Goal: Obtain resource: Download file/media

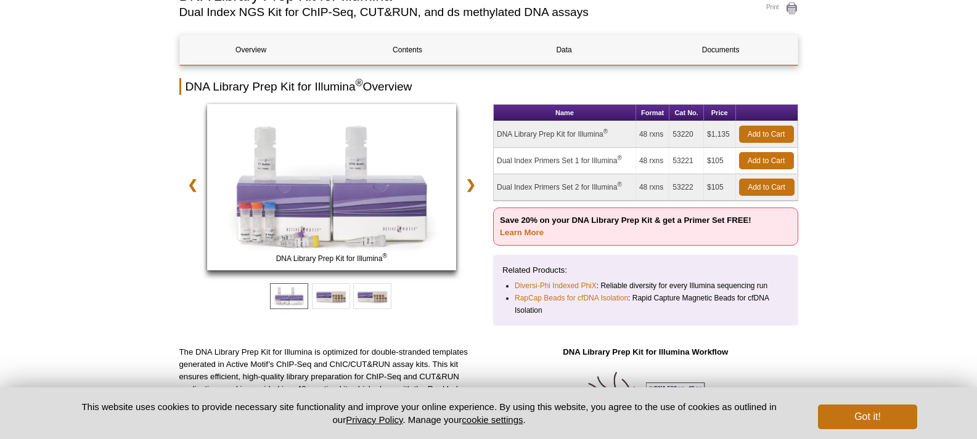
scroll to position [187, 0]
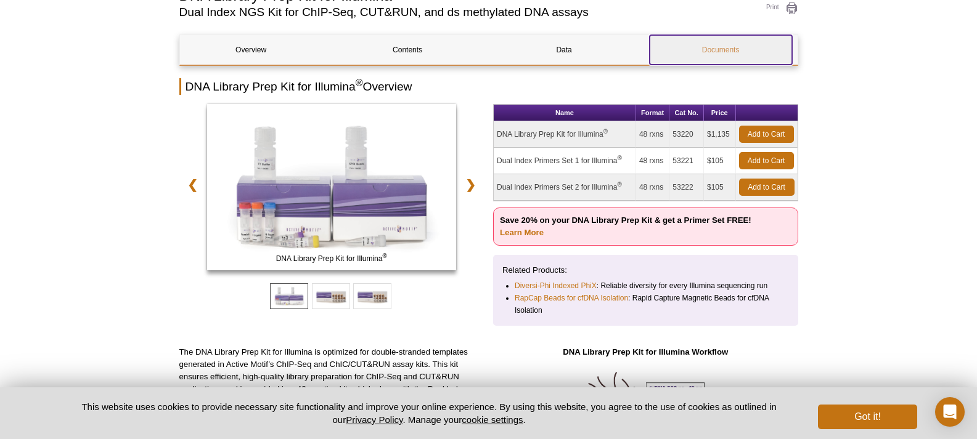
click at [705, 43] on link "Documents" at bounding box center [721, 50] width 142 height 30
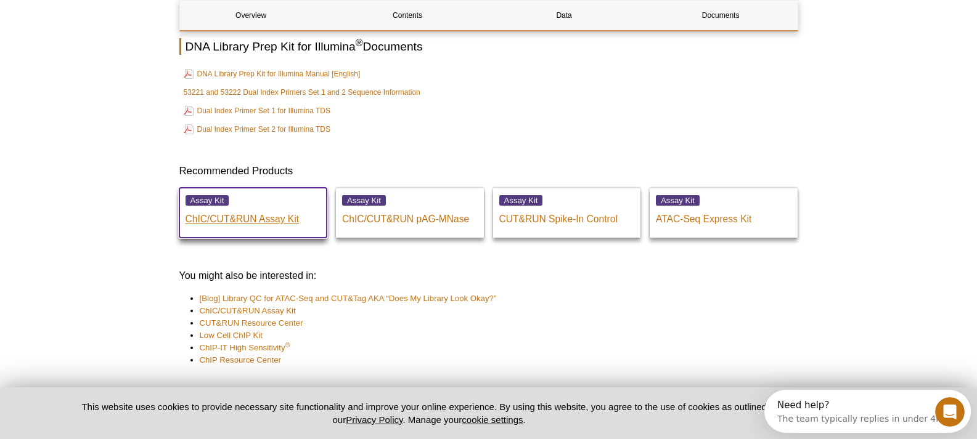
click at [224, 219] on p "ChIC/CUT&RUN Assay Kit" at bounding box center [254, 216] width 136 height 18
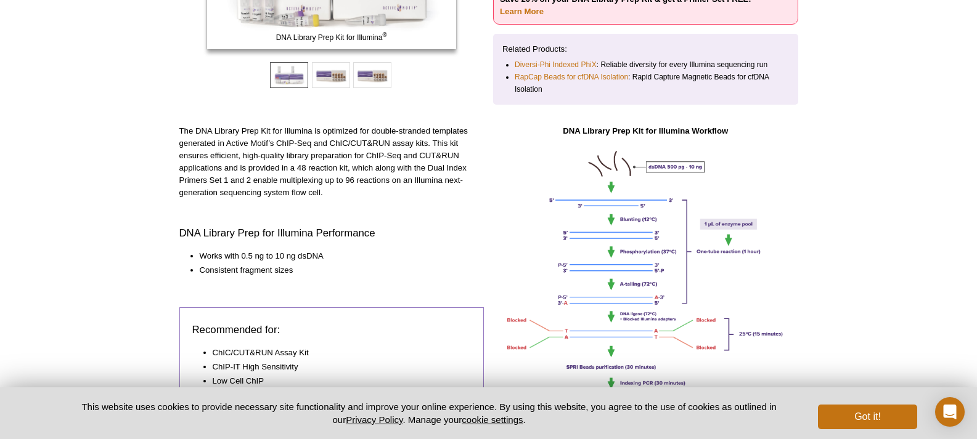
scroll to position [125, 0]
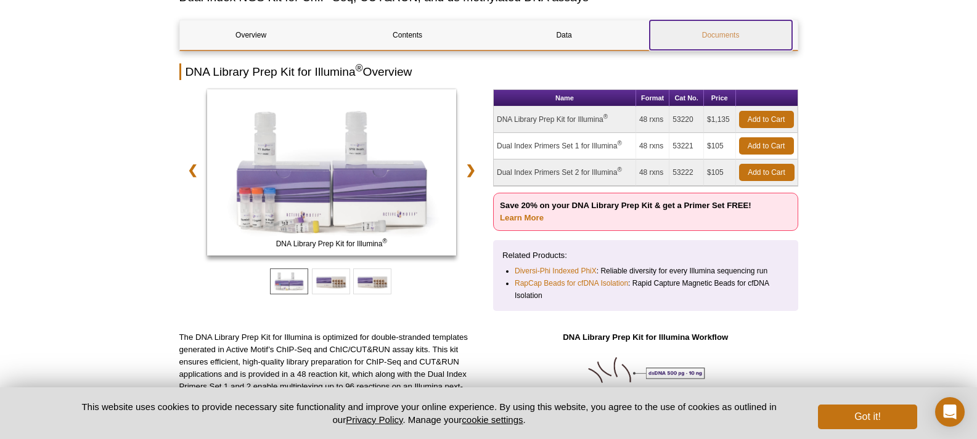
click at [714, 37] on link "Documents" at bounding box center [721, 35] width 142 height 30
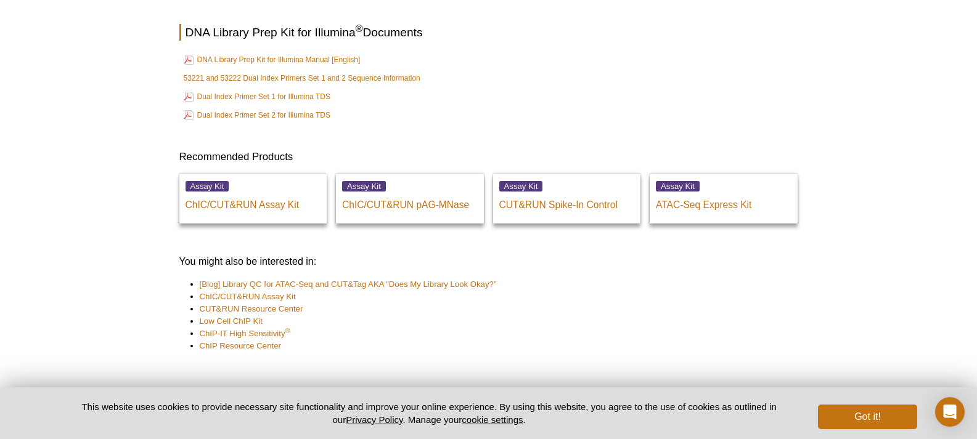
scroll to position [3330, 0]
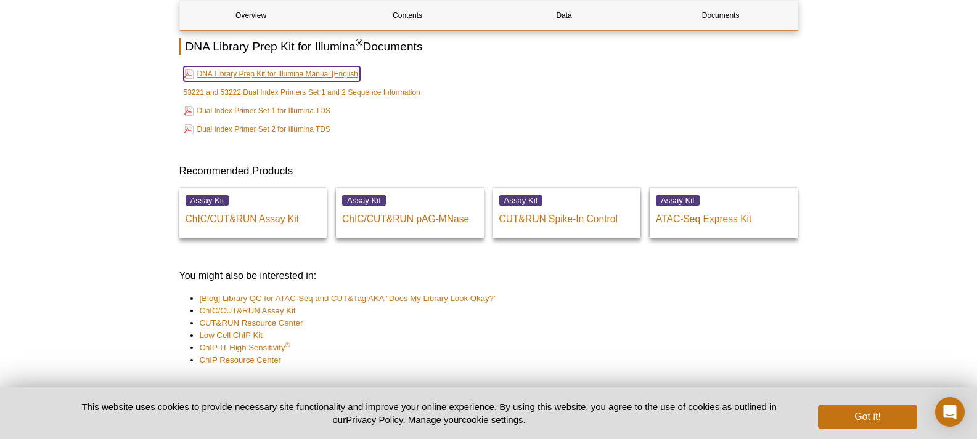
click at [264, 73] on link "DNA Library Prep Kit for Illumina Manual [English]" at bounding box center [272, 74] width 177 height 15
